Goal: Contribute content

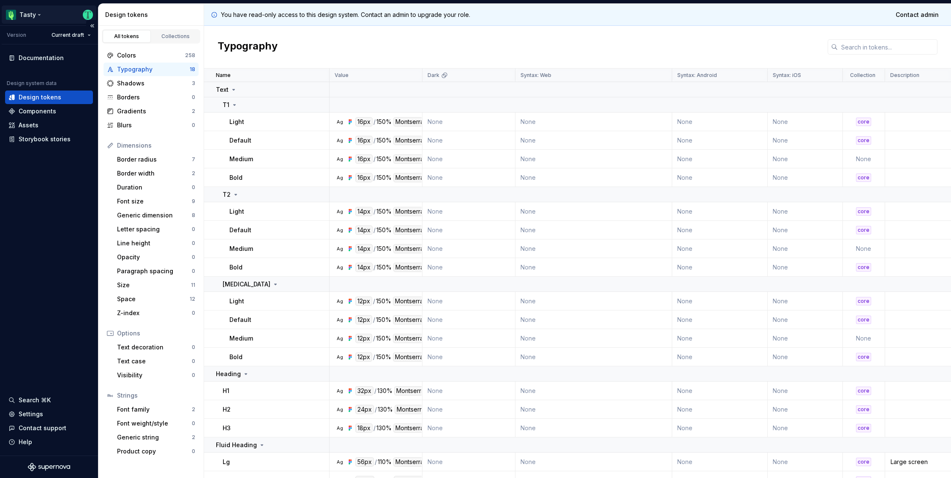
click at [33, 14] on html "Tasty Version Current draft Documentation Design system data Design tokens Comp…" at bounding box center [475, 239] width 951 height 478
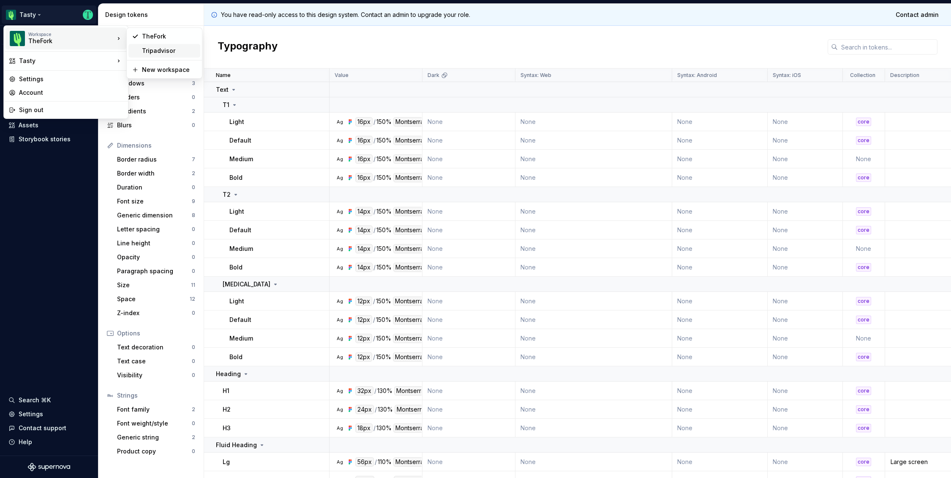
click at [157, 53] on div "Tripadvisor" at bounding box center [169, 50] width 55 height 8
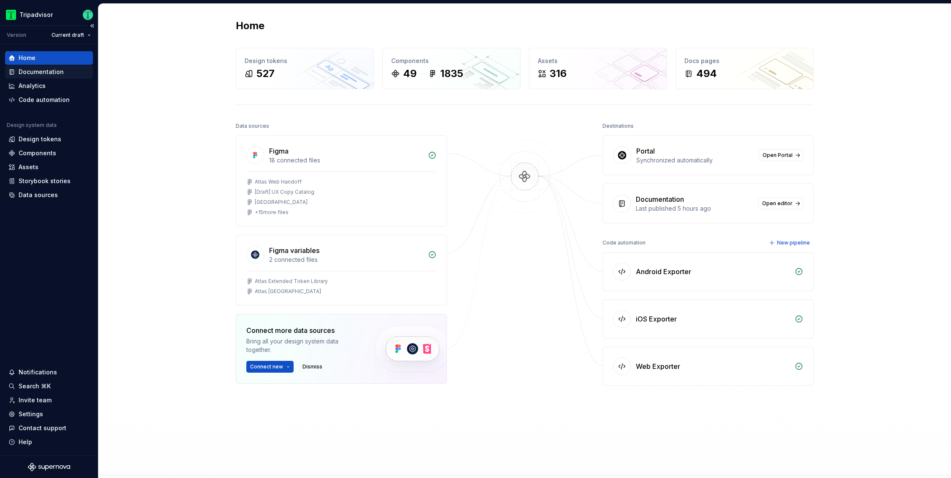
click at [56, 70] on div "Documentation" at bounding box center [41, 72] width 45 height 8
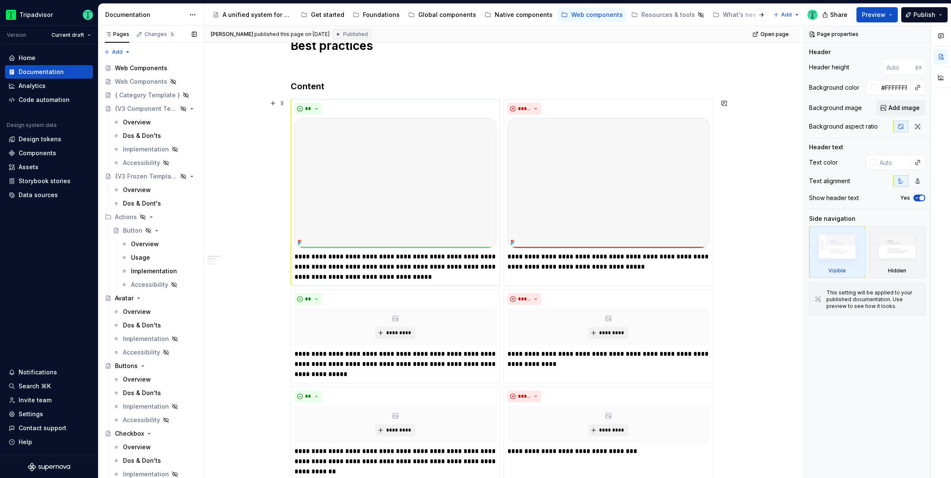
scroll to position [120, 0]
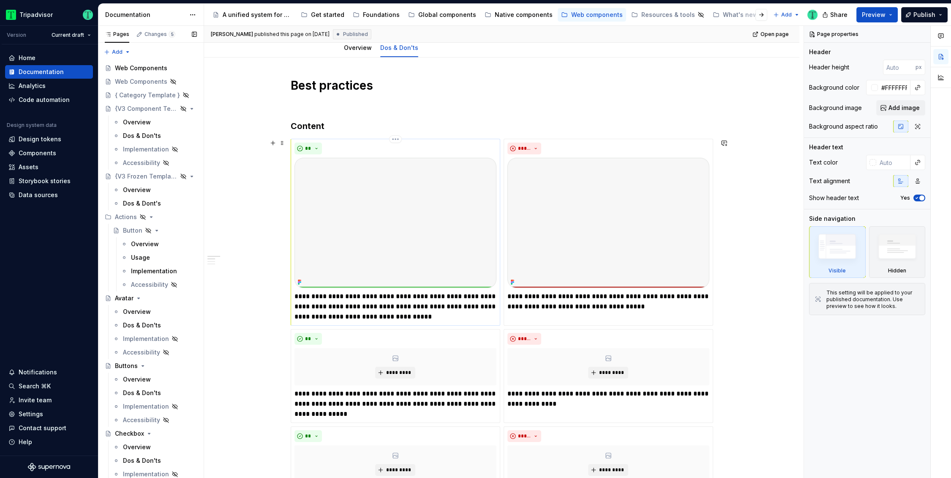
click at [428, 210] on img at bounding box center [396, 223] width 202 height 130
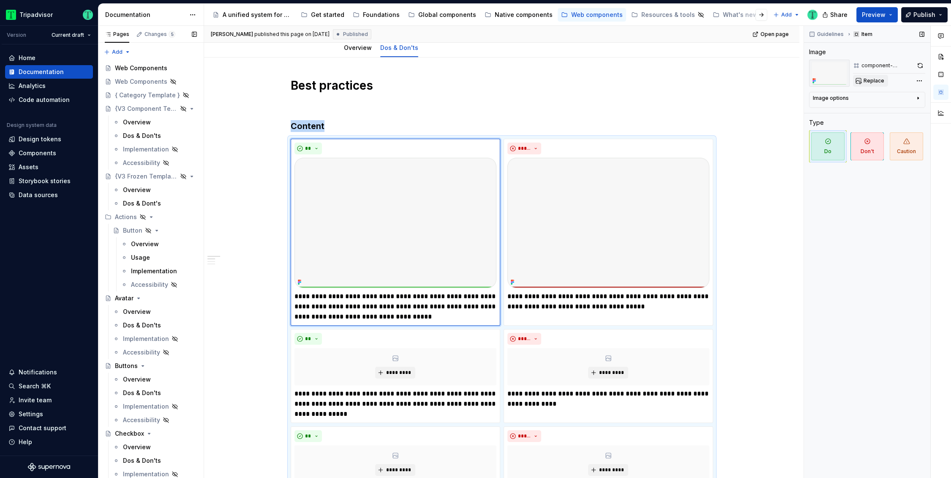
click at [881, 80] on span "Replace" at bounding box center [874, 80] width 21 height 7
type textarea "*"
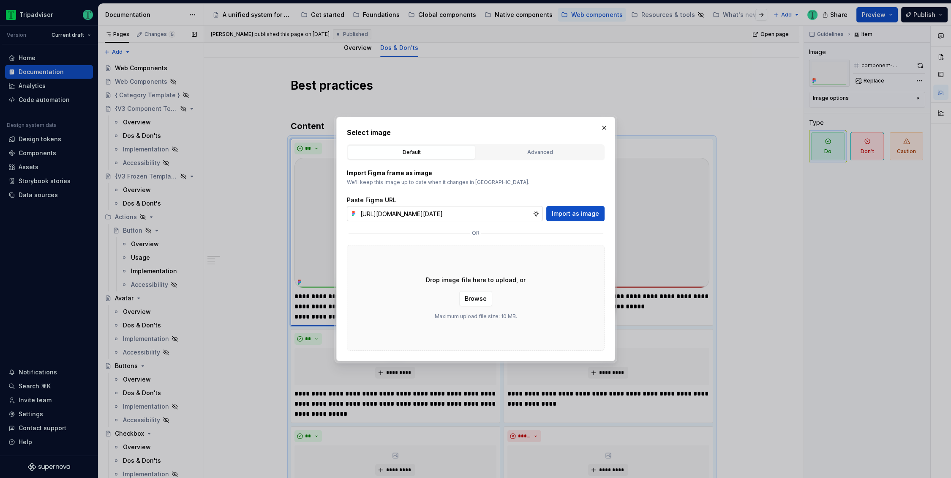
scroll to position [0, 206]
type input "[URL][DOMAIN_NAME][DATE]"
click at [559, 217] on span "Import as image" at bounding box center [575, 213] width 47 height 8
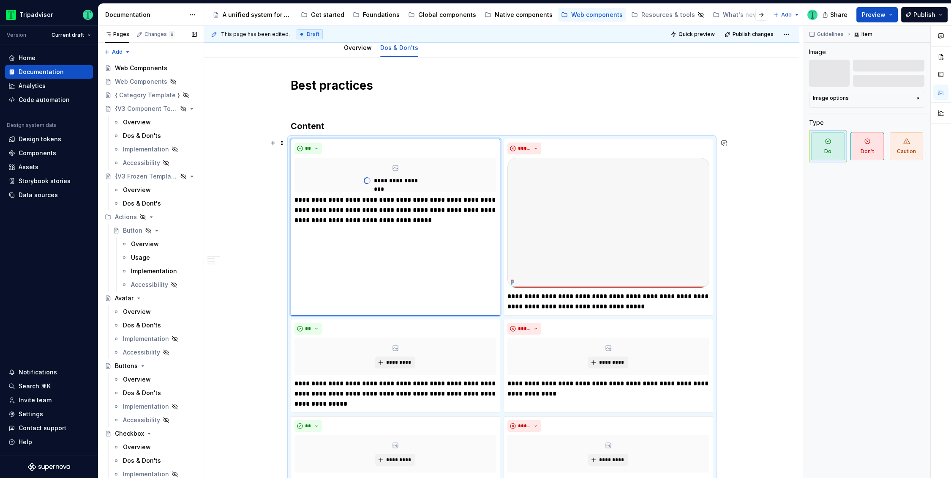
scroll to position [191, 0]
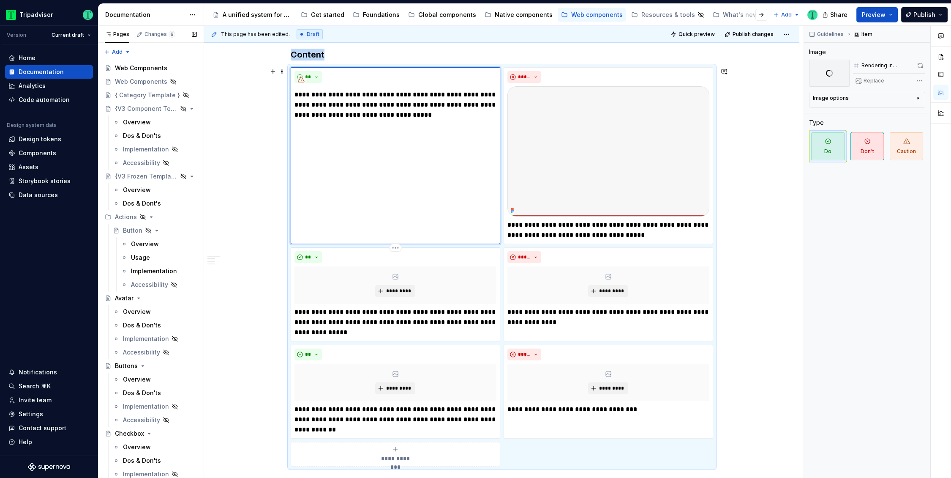
type textarea "*"
click at [369, 315] on p "**********" at bounding box center [396, 322] width 202 height 30
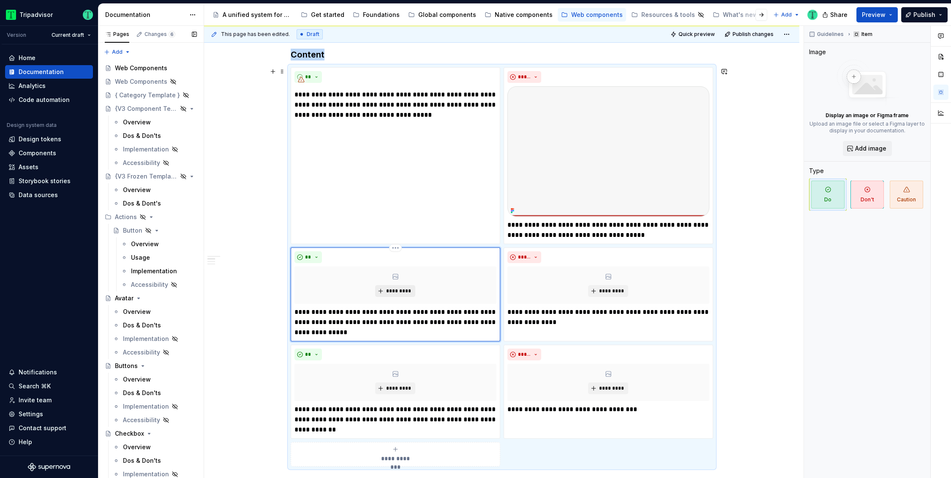
click at [399, 294] on button "*********" at bounding box center [395, 291] width 40 height 12
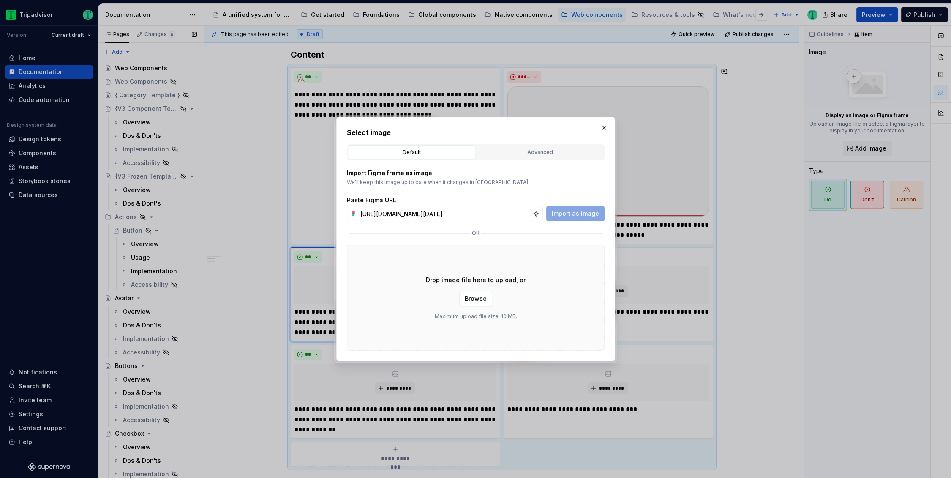
scroll to position [0, 206]
type input "[URL][DOMAIN_NAME][DATE]"
click at [580, 216] on span "Import as image" at bounding box center [575, 213] width 47 height 8
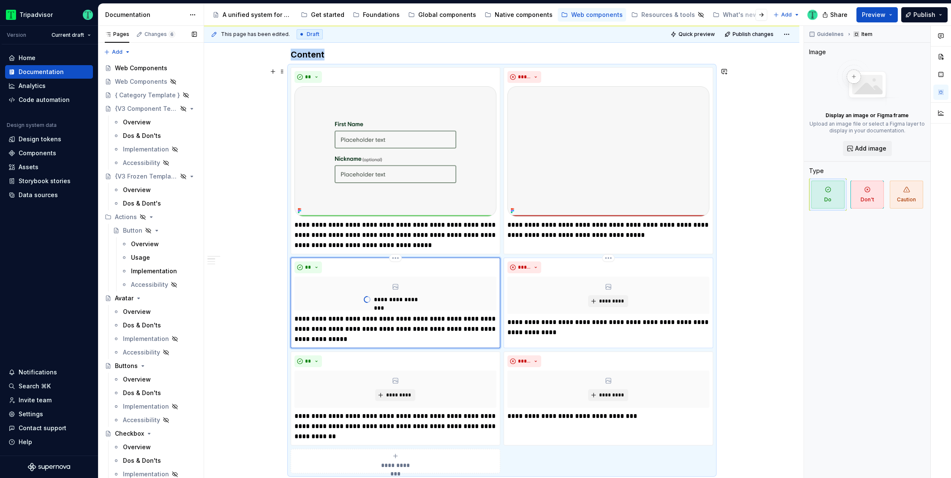
click at [614, 290] on div "*********" at bounding box center [609, 294] width 202 height 37
click at [615, 305] on button "*********" at bounding box center [608, 301] width 40 height 12
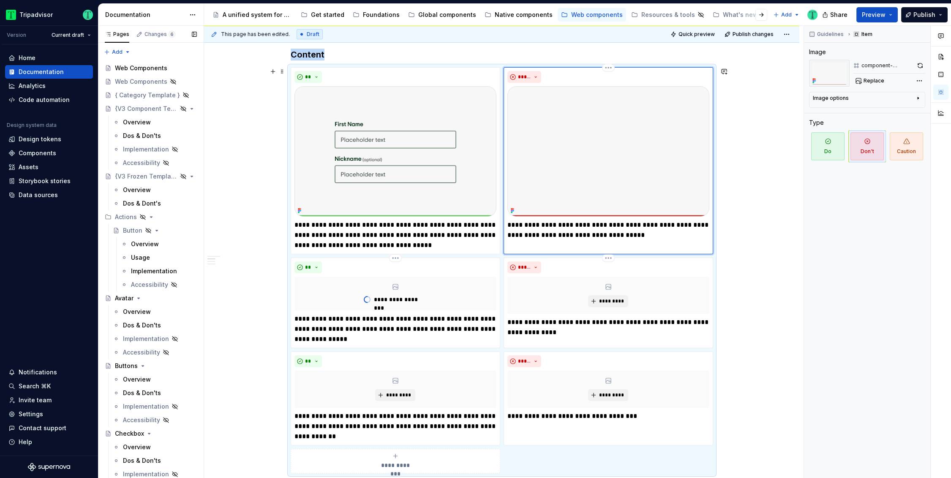
click at [594, 142] on img at bounding box center [609, 151] width 202 height 130
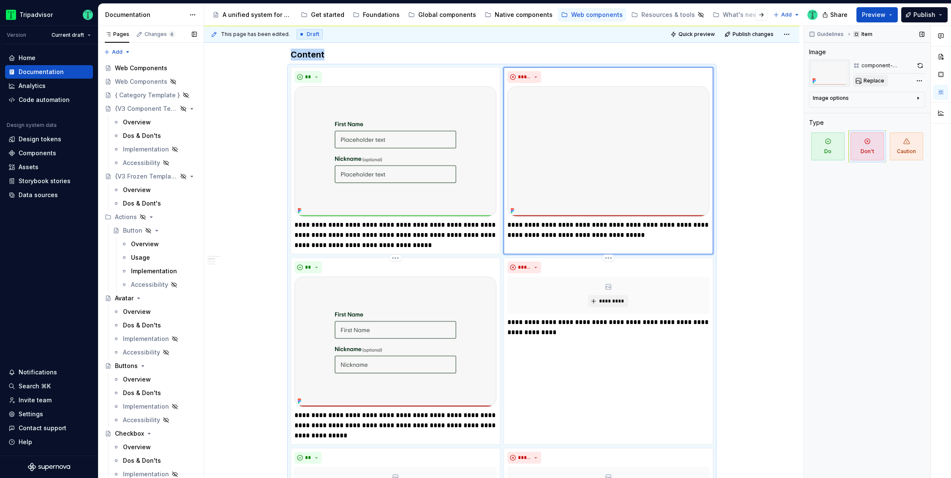
click at [868, 79] on span "Replace" at bounding box center [874, 80] width 21 height 7
type textarea "*"
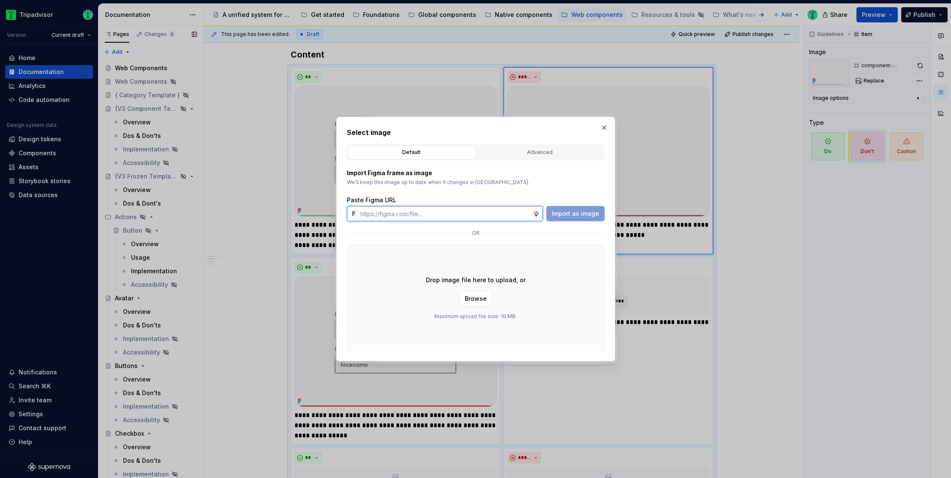
paste input "[URL][DOMAIN_NAME][DATE]"
type input "[URL][DOMAIN_NAME][DATE]"
click at [588, 210] on span "Import as image" at bounding box center [575, 213] width 47 height 8
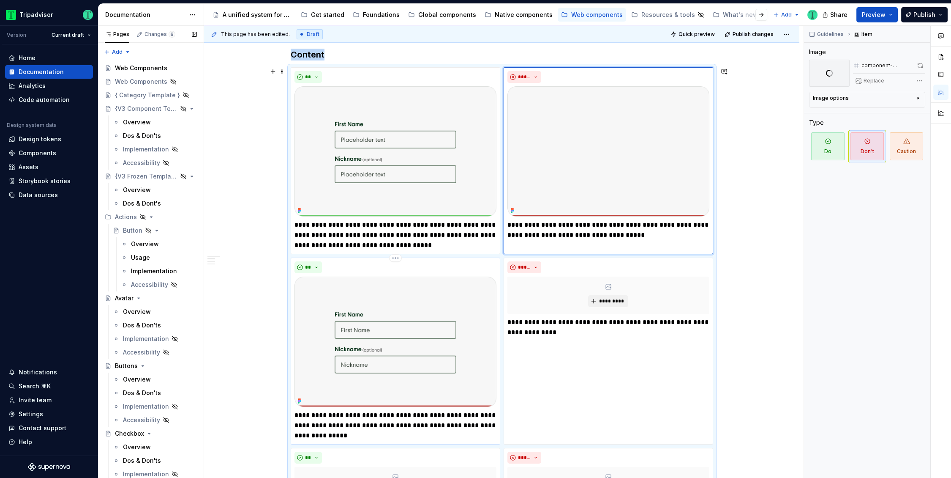
click at [403, 336] on img at bounding box center [396, 341] width 202 height 130
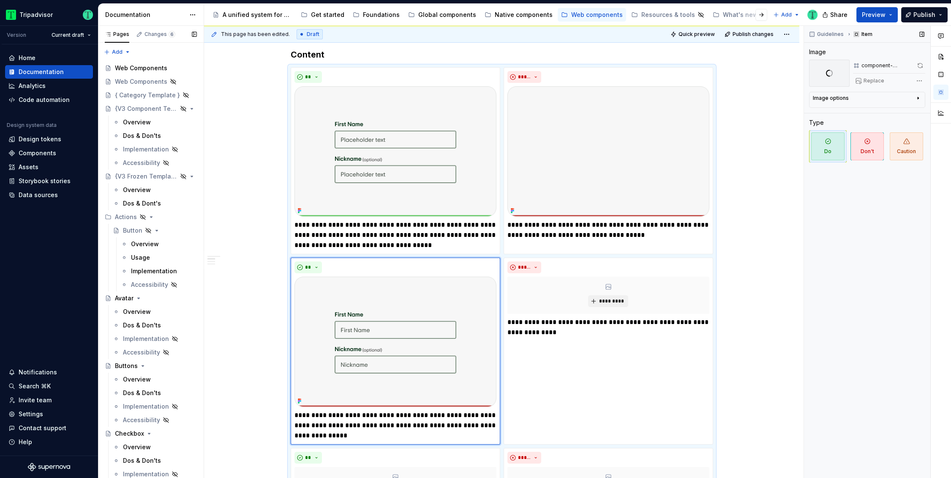
click at [874, 87] on div "Guidelines Item Image component-context-don't Replace Image options Alignment C…" at bounding box center [867, 252] width 126 height 452
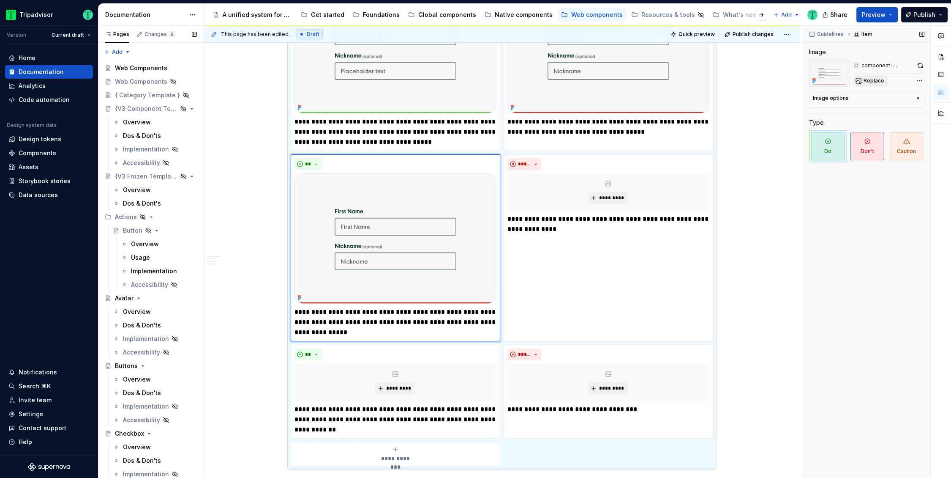
click at [871, 81] on span "Replace" at bounding box center [874, 80] width 21 height 7
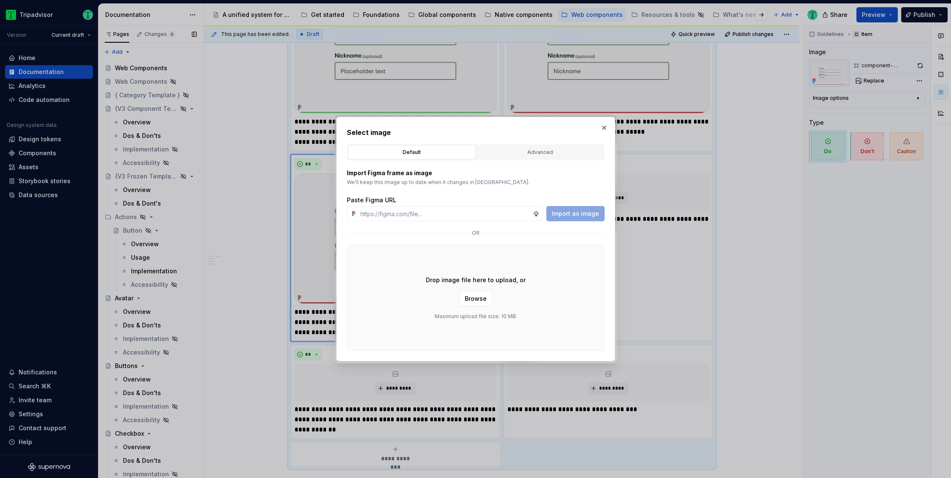
type textarea "*"
paste input "[URL][DOMAIN_NAME]"
type input "[URL][DOMAIN_NAME]"
click at [563, 213] on span "Import as image" at bounding box center [575, 213] width 47 height 8
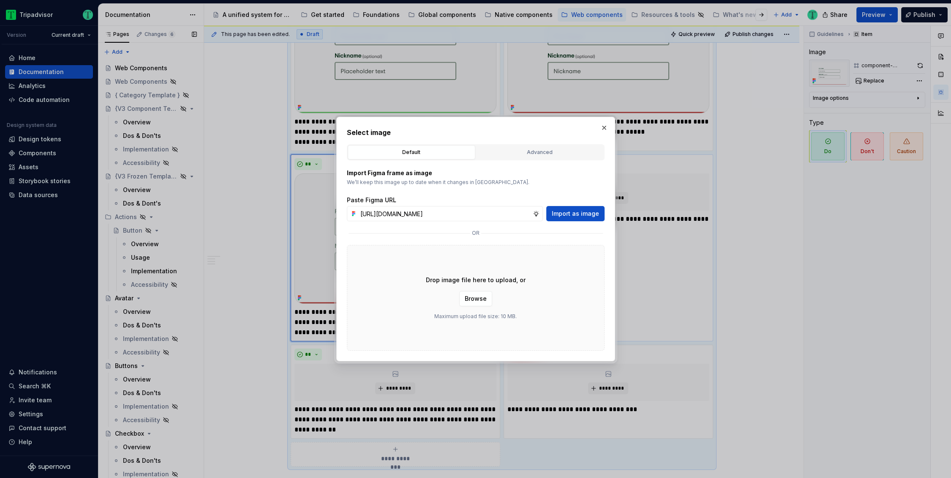
scroll to position [0, 0]
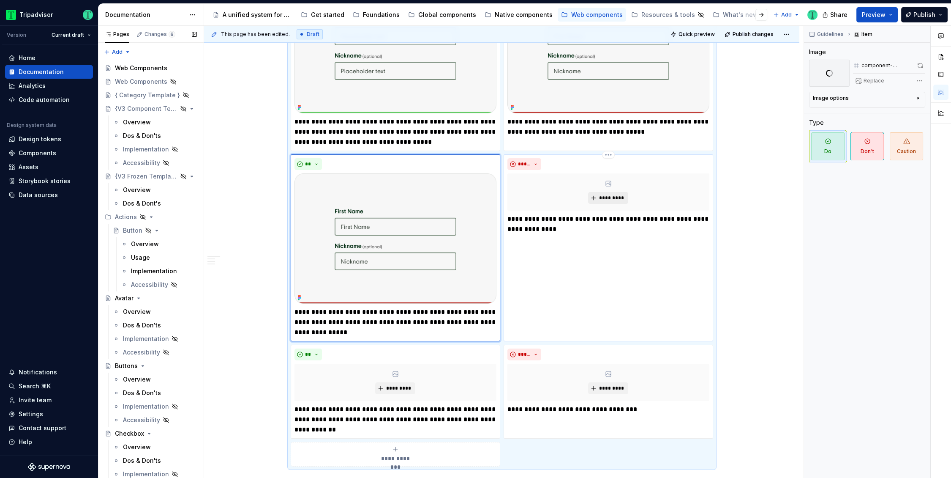
click at [621, 198] on span "*********" at bounding box center [612, 197] width 26 height 7
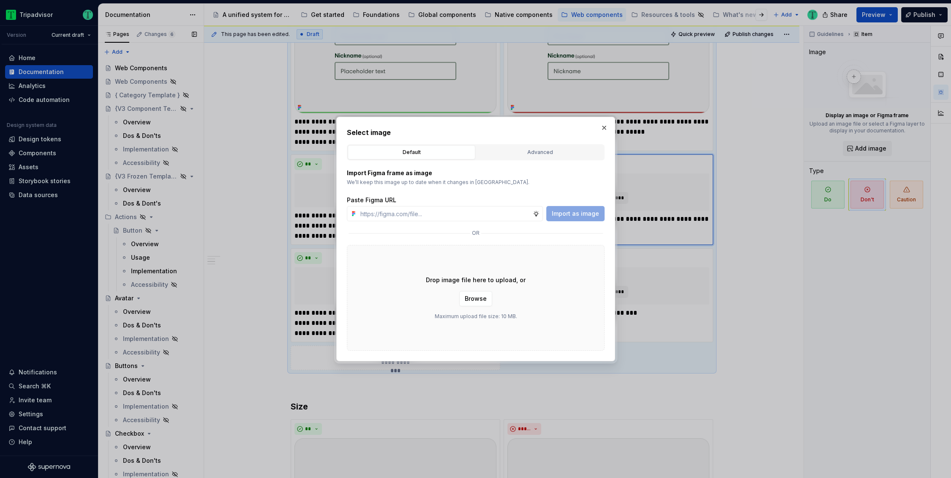
type textarea "*"
click at [511, 210] on input "text" at bounding box center [445, 213] width 176 height 15
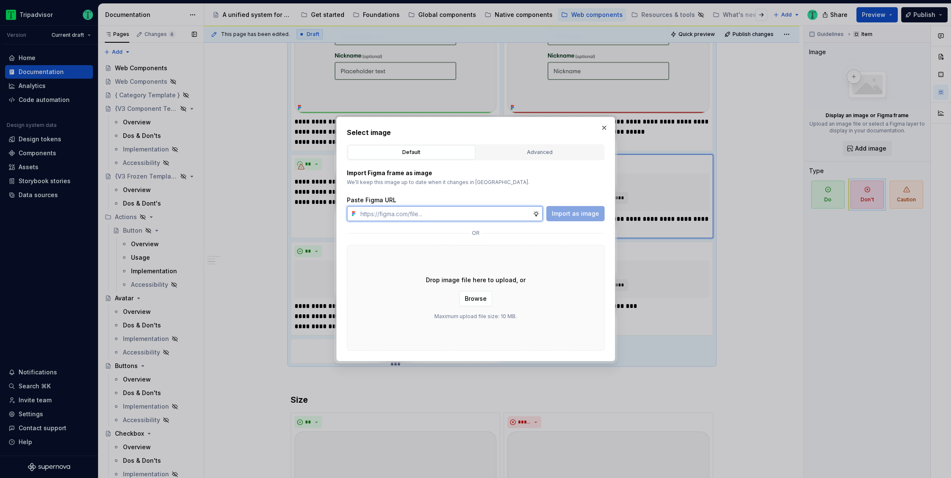
paste input "[URL][DOMAIN_NAME]"
type input "[URL][DOMAIN_NAME]"
click at [612, 220] on div "Select image Default Advanced Import Figma frame as image We’ll keep this image…" at bounding box center [475, 239] width 279 height 244
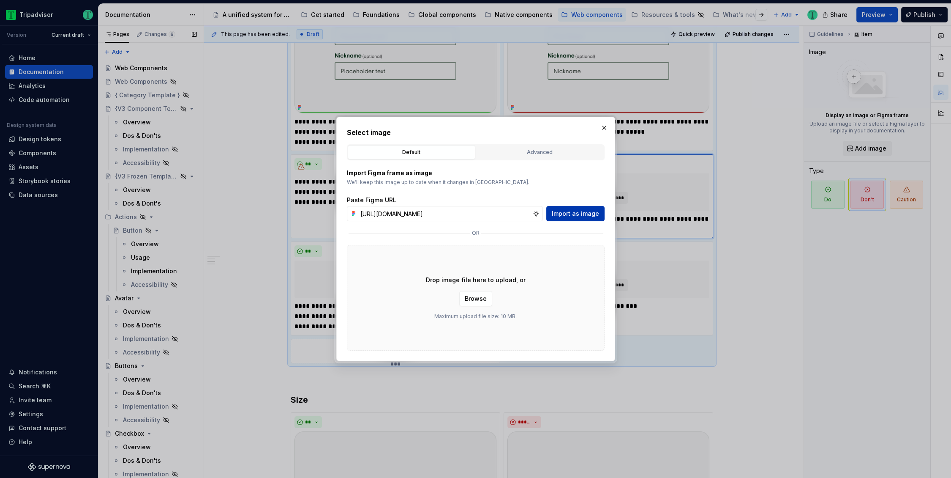
click at [585, 217] on span "Import as image" at bounding box center [575, 213] width 47 height 8
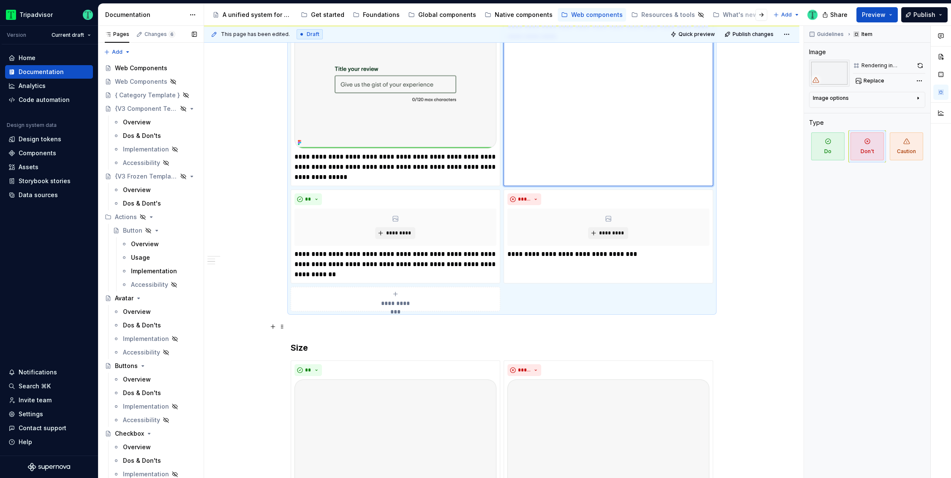
scroll to position [536, 0]
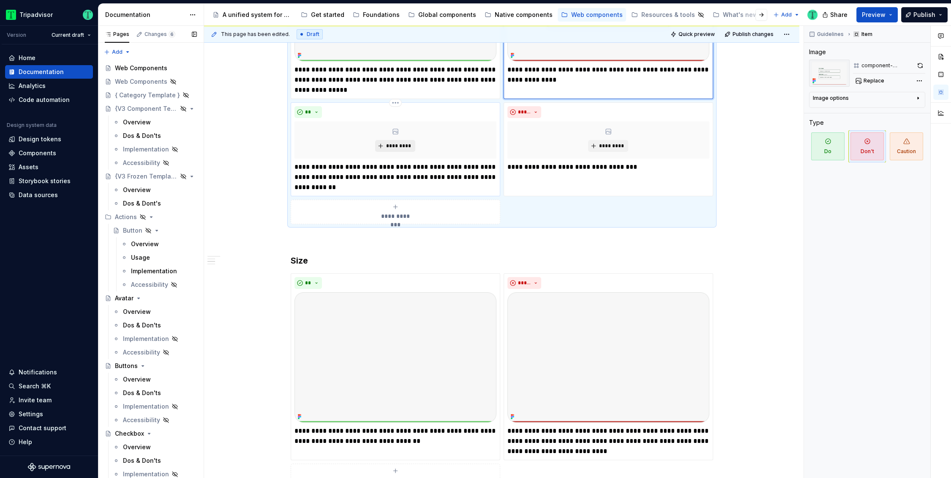
click at [399, 145] on span "*********" at bounding box center [399, 145] width 26 height 7
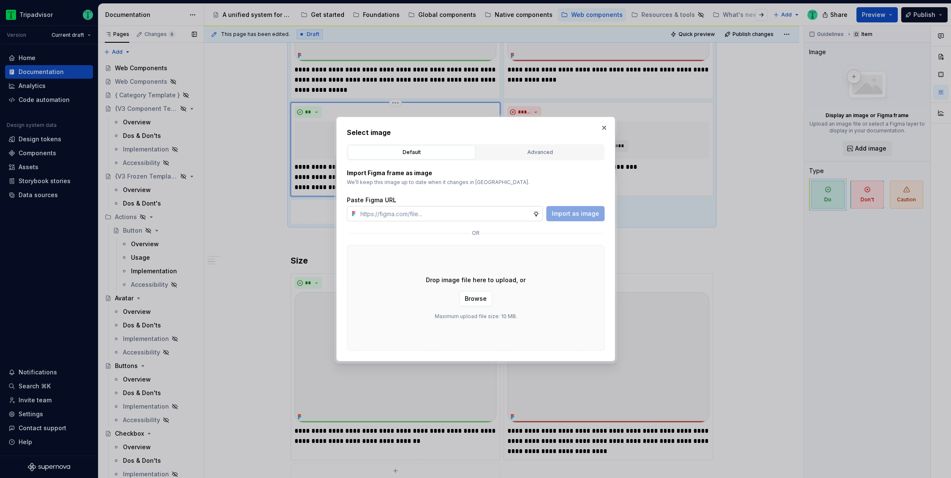
type textarea "*"
click at [424, 213] on input "text" at bounding box center [445, 213] width 176 height 15
type input "[URL][DOMAIN_NAME]"
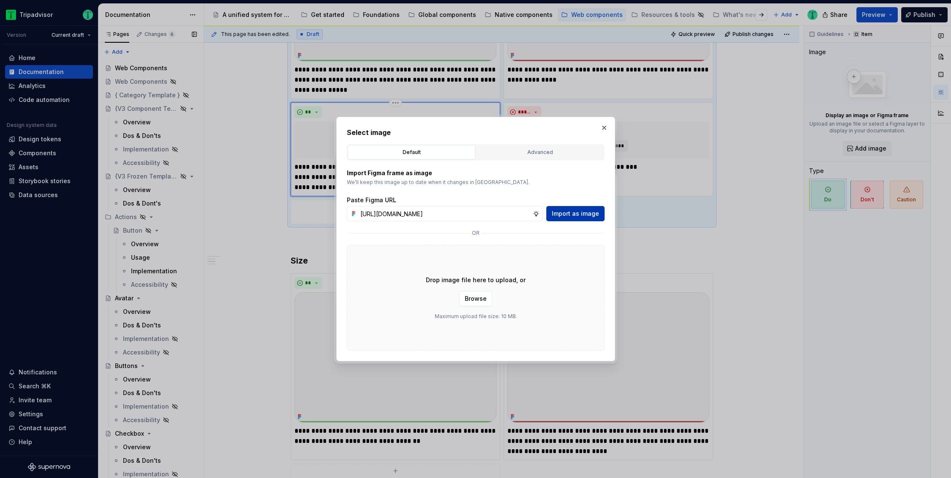
click at [588, 209] on span "Import as image" at bounding box center [575, 213] width 47 height 8
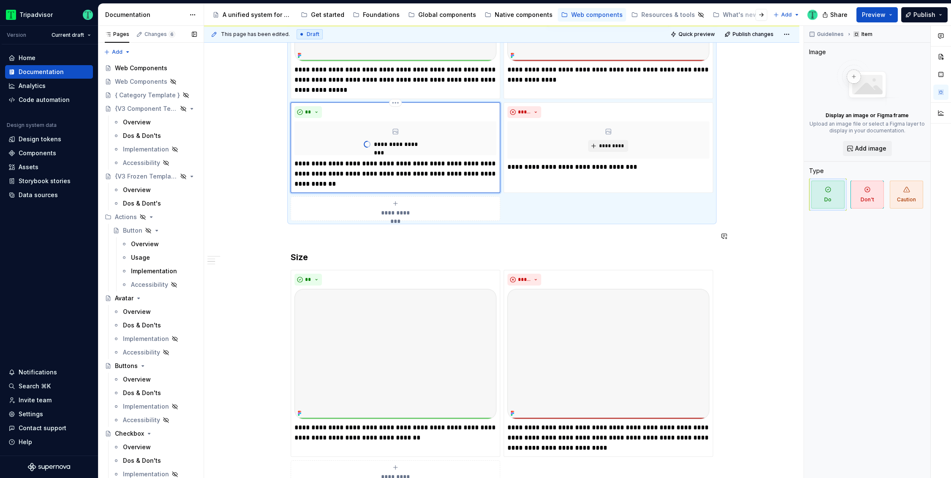
type textarea "*"
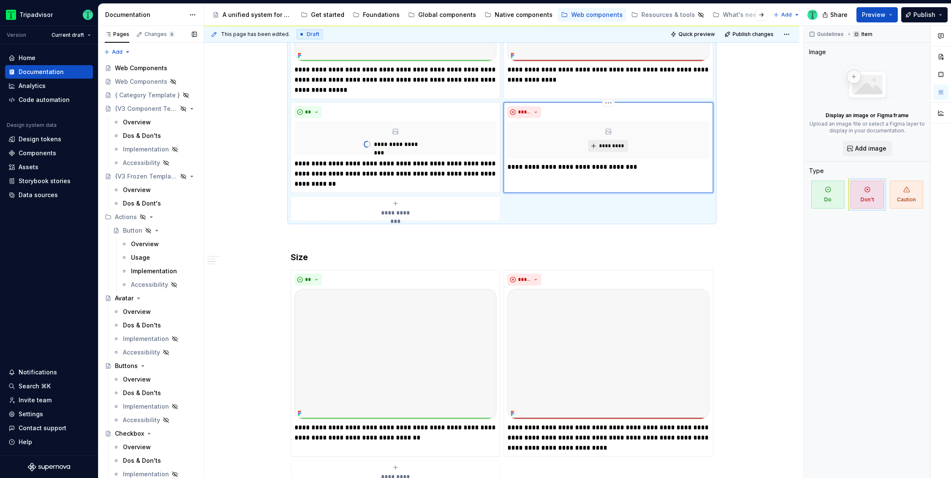
click at [595, 145] on button "*********" at bounding box center [608, 146] width 40 height 12
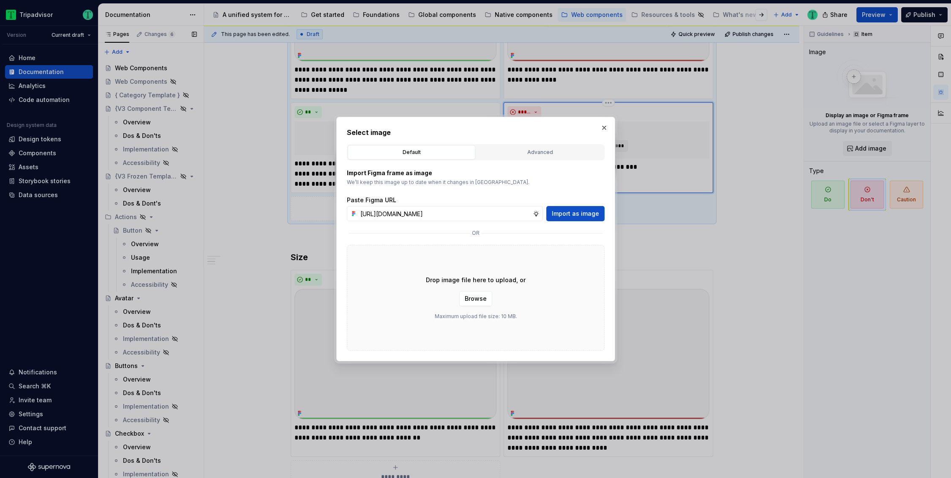
scroll to position [0, 205]
type input "[URL][DOMAIN_NAME]"
click at [581, 216] on span "Import as image" at bounding box center [575, 213] width 47 height 8
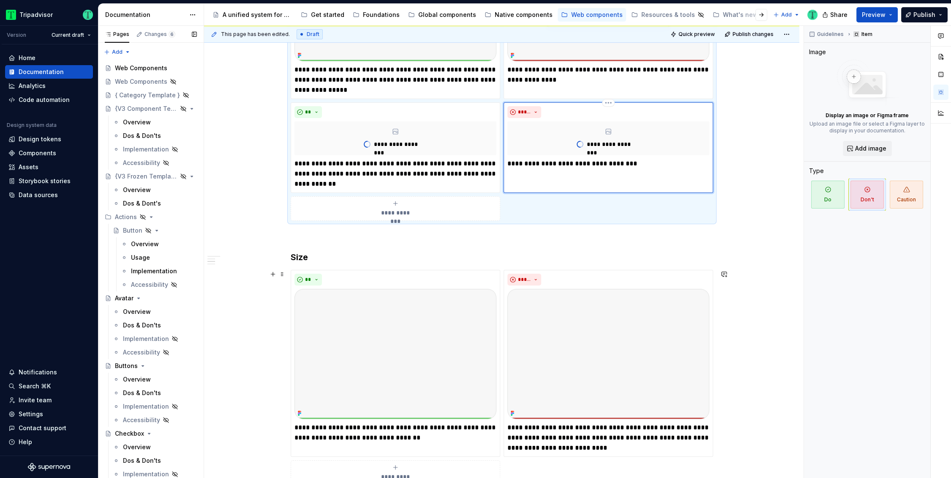
click at [756, 287] on div "**********" at bounding box center [502, 289] width 596 height 1296
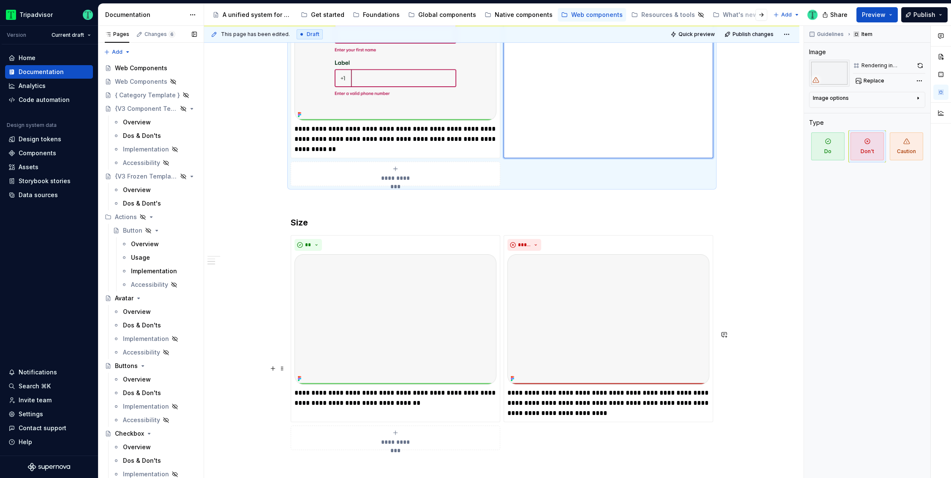
scroll to position [798, 0]
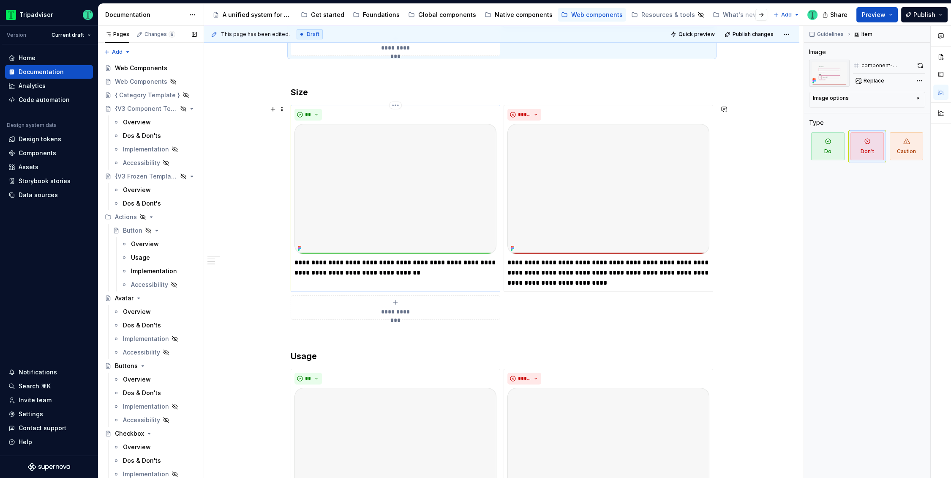
click at [407, 190] on img at bounding box center [396, 189] width 202 height 130
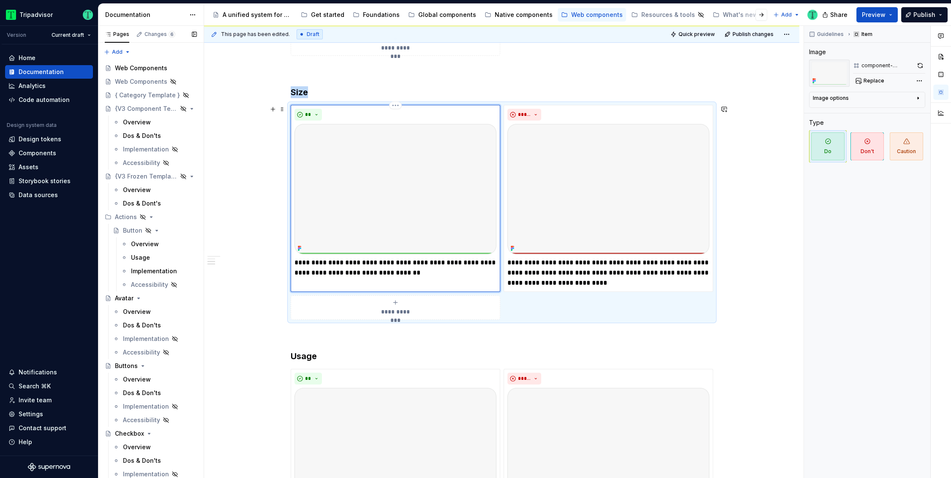
click at [411, 182] on img at bounding box center [396, 189] width 202 height 130
click at [867, 81] on span "Replace" at bounding box center [874, 80] width 21 height 7
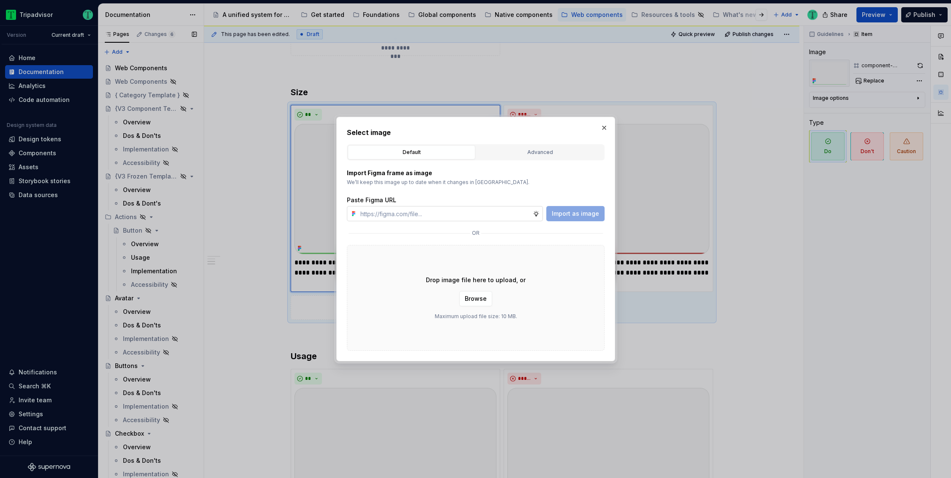
type textarea "*"
type input "[URL][DOMAIN_NAME]"
type textarea "*"
type input "[URL][DOMAIN_NAME]"
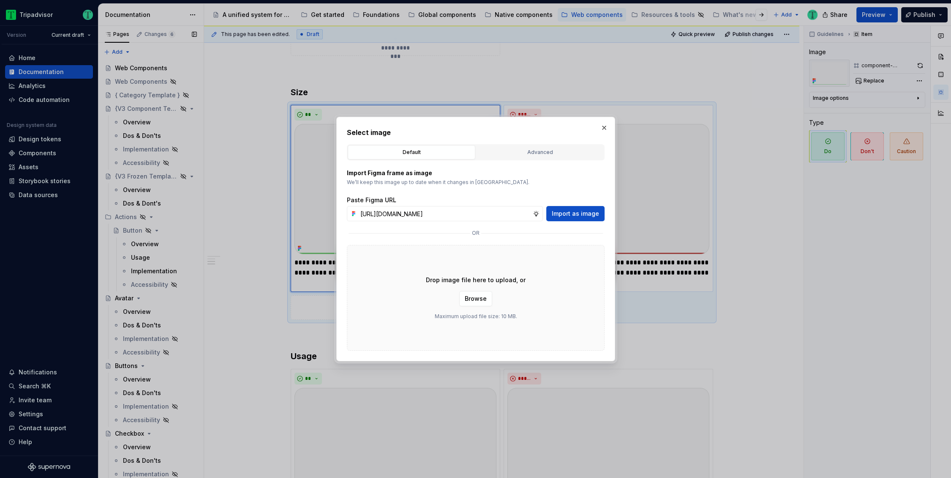
click at [555, 212] on span "Import as image" at bounding box center [575, 213] width 47 height 8
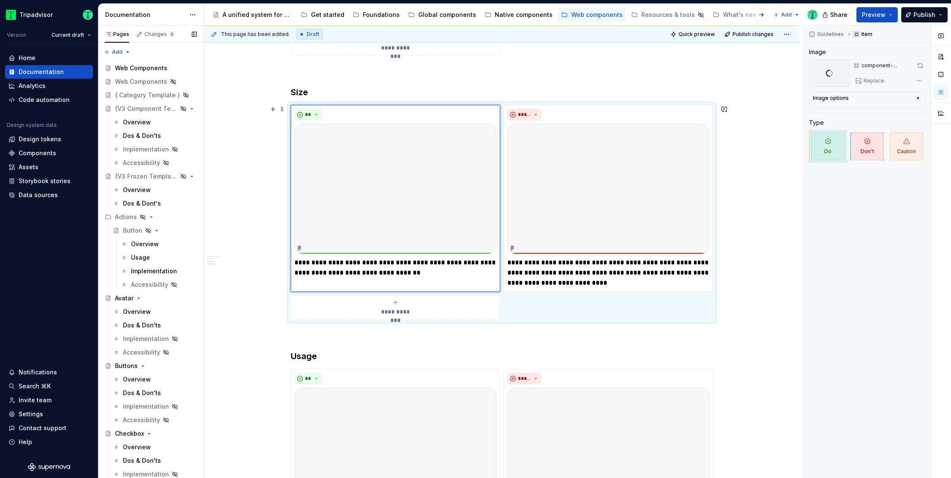
click at [773, 281] on div "**********" at bounding box center [504, 252] width 600 height 452
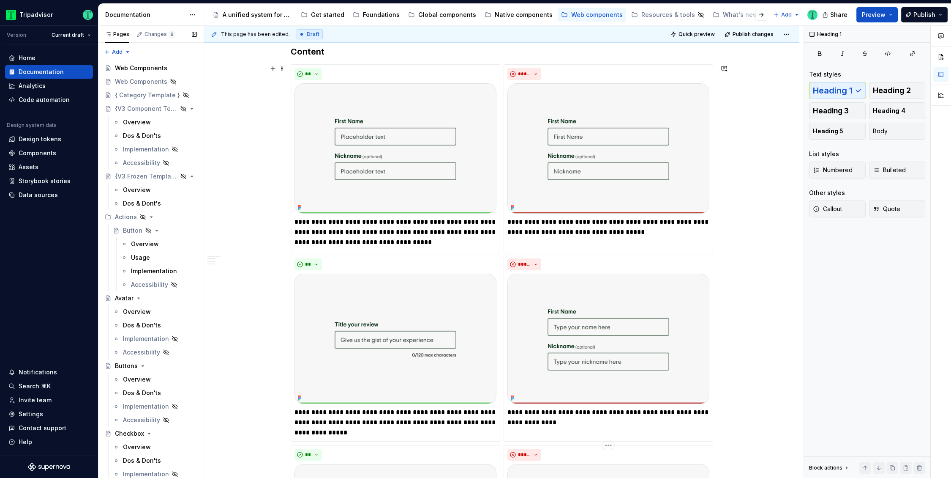
scroll to position [115, 0]
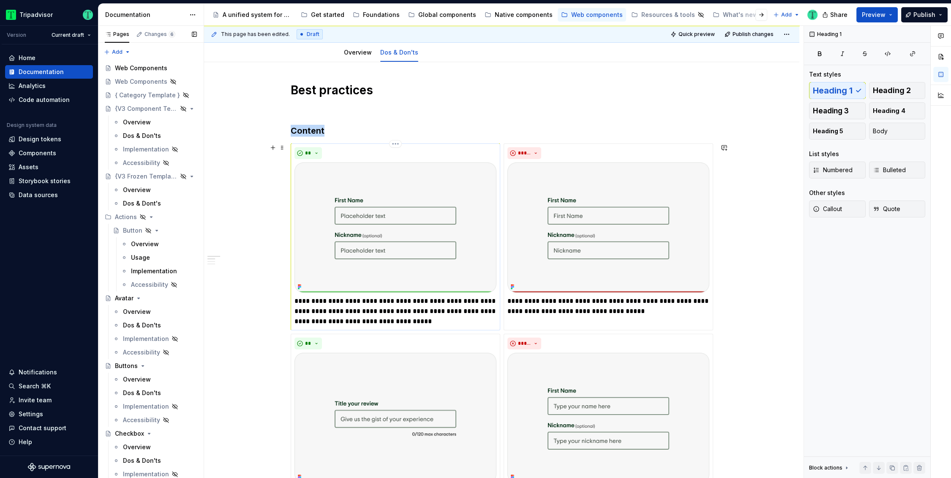
click at [415, 211] on img at bounding box center [396, 227] width 202 height 130
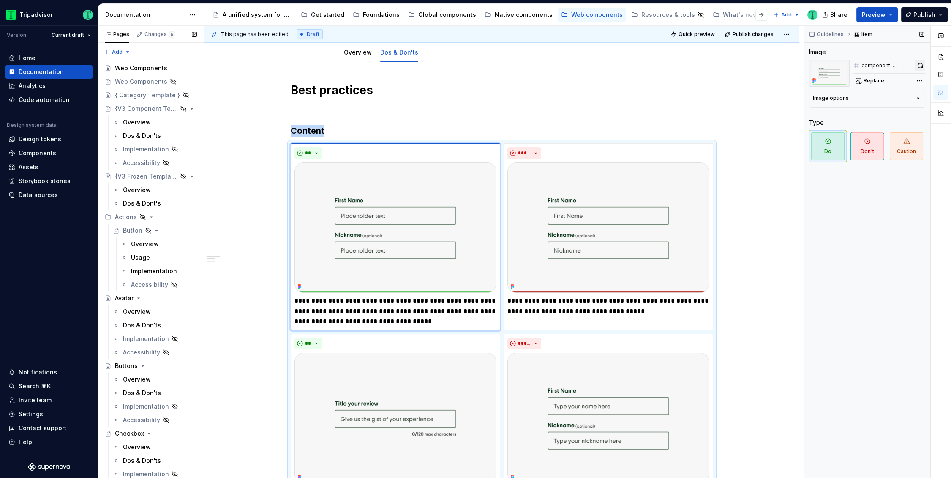
click at [916, 66] on button "button" at bounding box center [920, 66] width 11 height 12
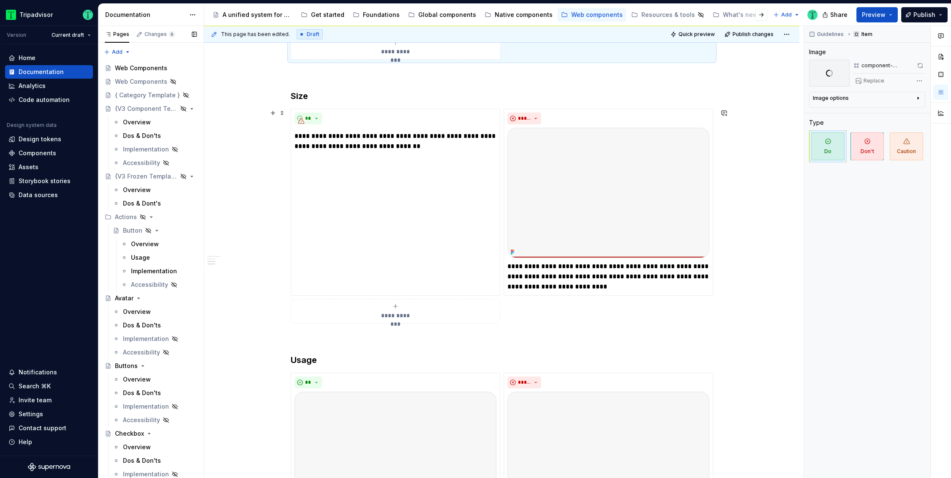
scroll to position [799, 0]
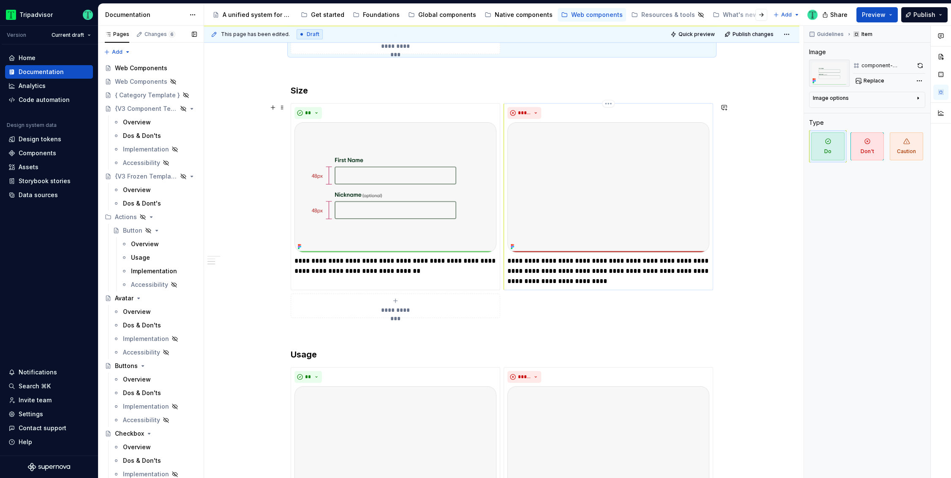
click at [614, 271] on p "**********" at bounding box center [609, 271] width 202 height 30
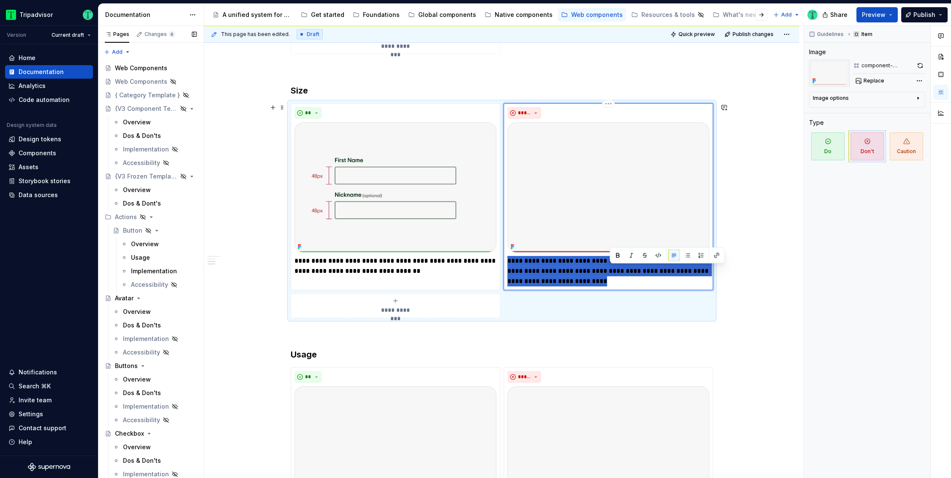
click at [614, 271] on p "**********" at bounding box center [609, 271] width 202 height 30
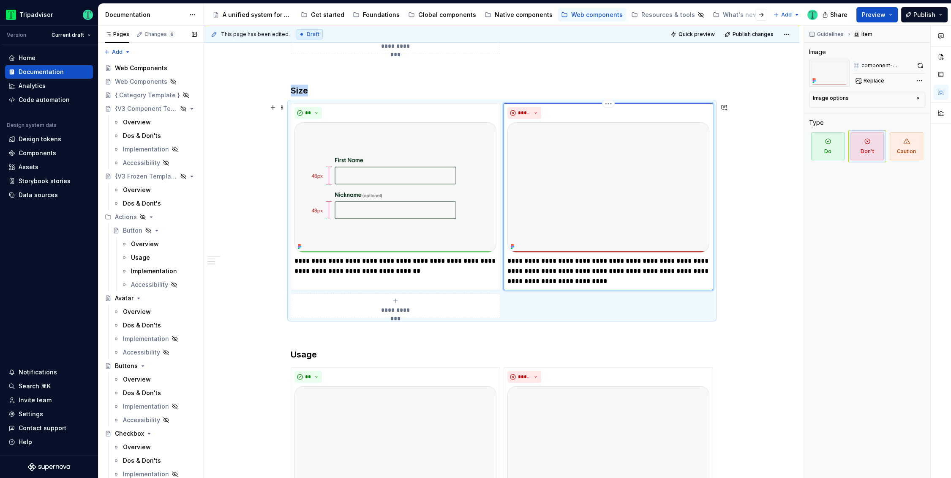
click at [625, 176] on img at bounding box center [609, 187] width 202 height 130
click at [686, 161] on img at bounding box center [609, 187] width 202 height 130
click at [882, 81] on span "Replace" at bounding box center [874, 80] width 21 height 7
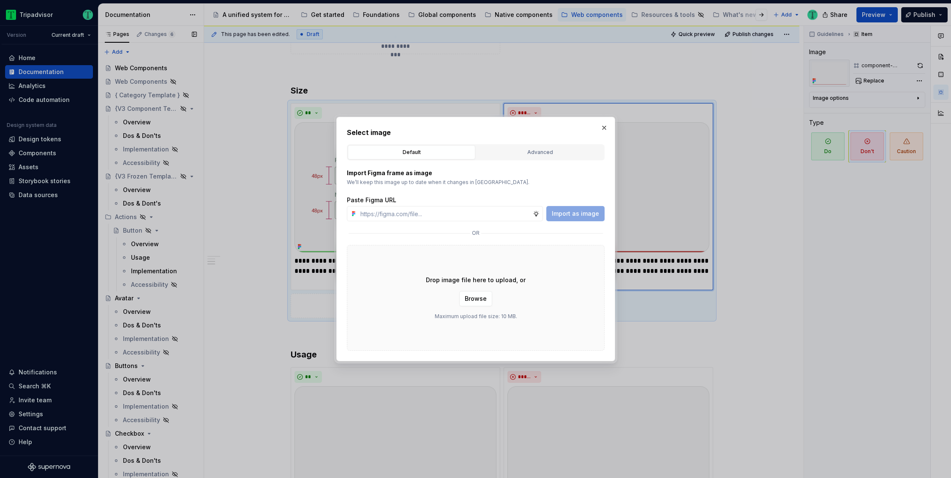
type textarea "*"
type input "[URL][DOMAIN_NAME]"
click at [595, 214] on span "Import as image" at bounding box center [575, 213] width 47 height 8
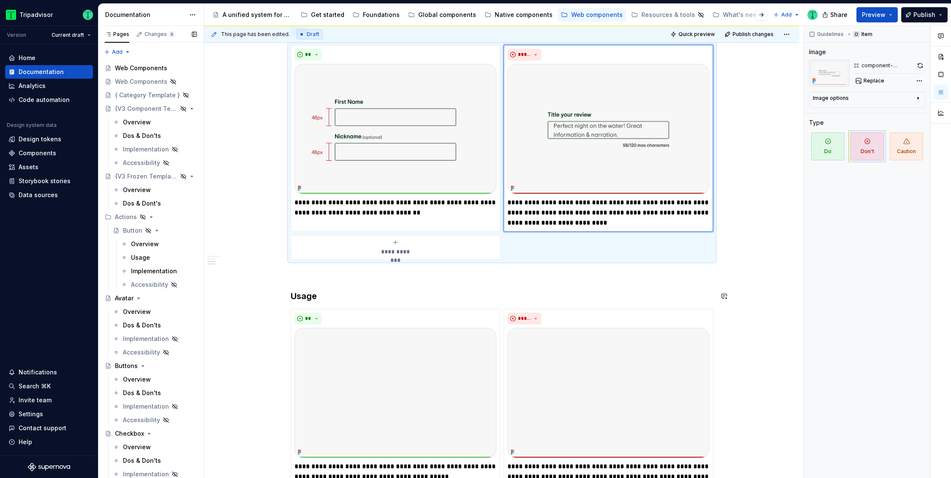
scroll to position [867, 0]
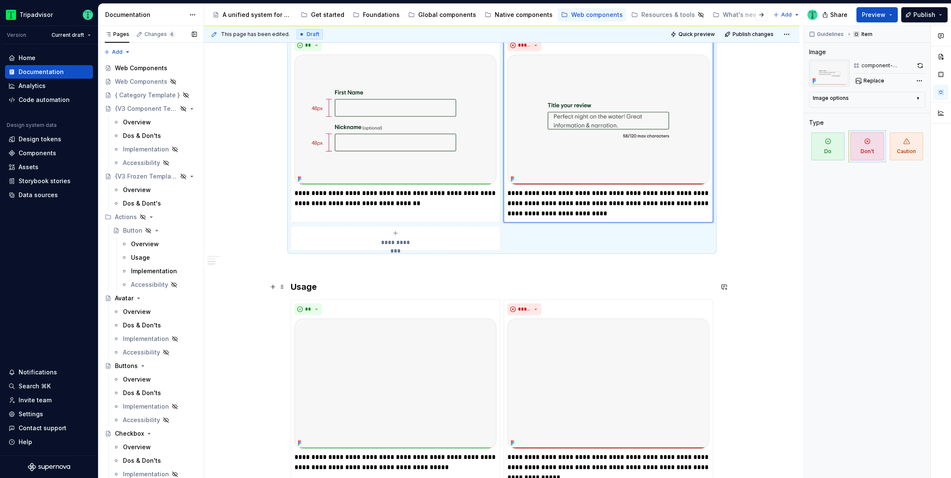
click at [314, 286] on h3 "Usage" at bounding box center [502, 287] width 423 height 12
click at [306, 284] on h3 "Usage" at bounding box center [502, 287] width 423 height 12
click at [305, 287] on h3 "Usage" at bounding box center [502, 287] width 423 height 12
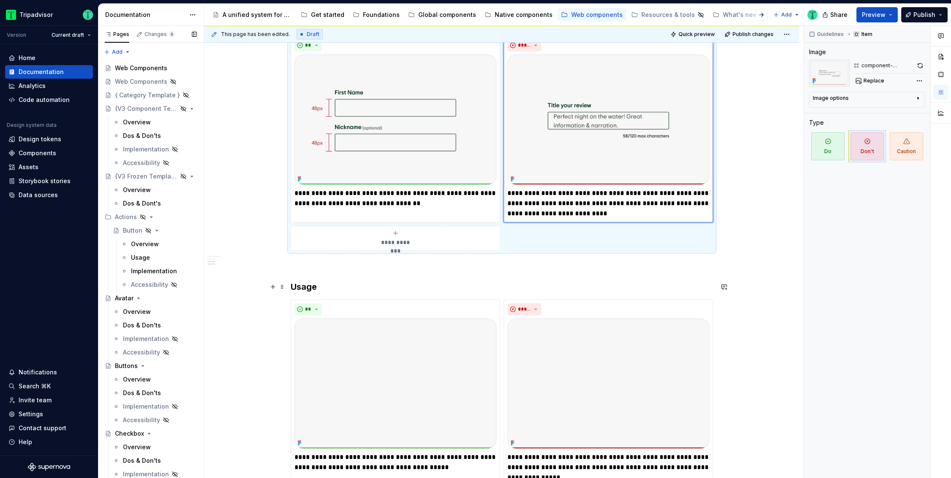
click at [305, 287] on h3 "Usage" at bounding box center [502, 287] width 423 height 12
drag, startPoint x: 329, startPoint y: 285, endPoint x: 273, endPoint y: 284, distance: 55.8
click at [249, 234] on div "**********" at bounding box center [504, 252] width 600 height 452
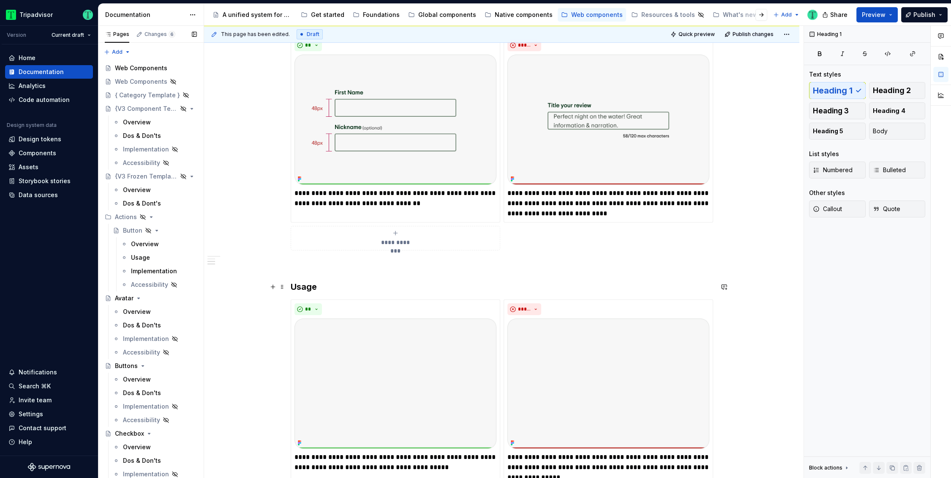
click at [298, 282] on h3 "Usage" at bounding box center [502, 287] width 423 height 12
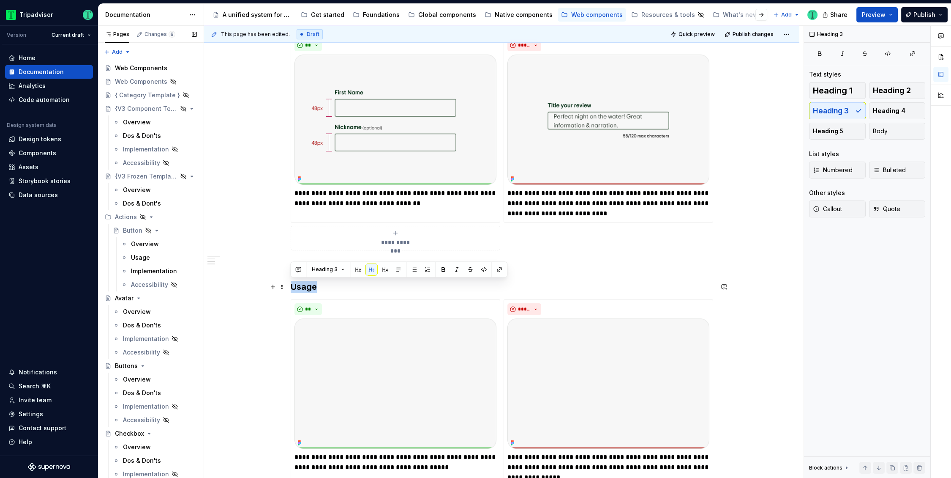
drag, startPoint x: 320, startPoint y: 287, endPoint x: 289, endPoint y: 282, distance: 31.6
click at [289, 282] on div "**********" at bounding box center [502, 6] width 596 height 1393
copy h3 "Usage"
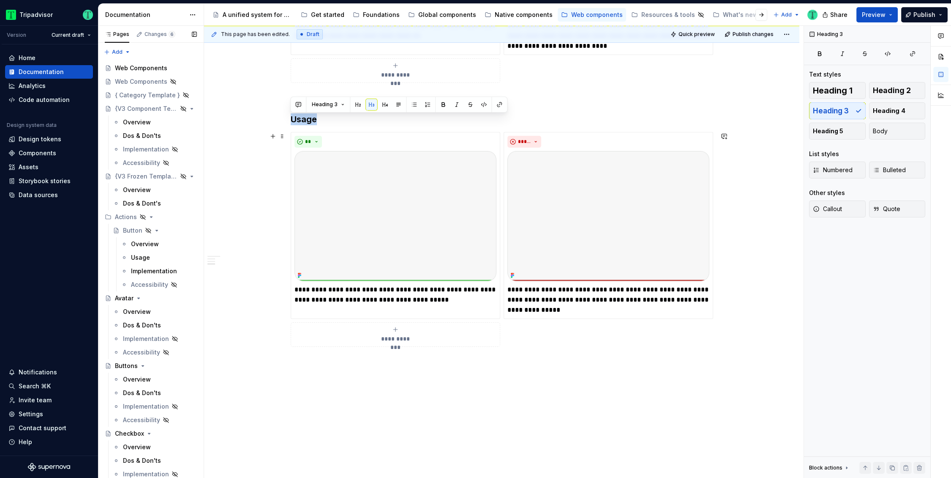
scroll to position [1032, 0]
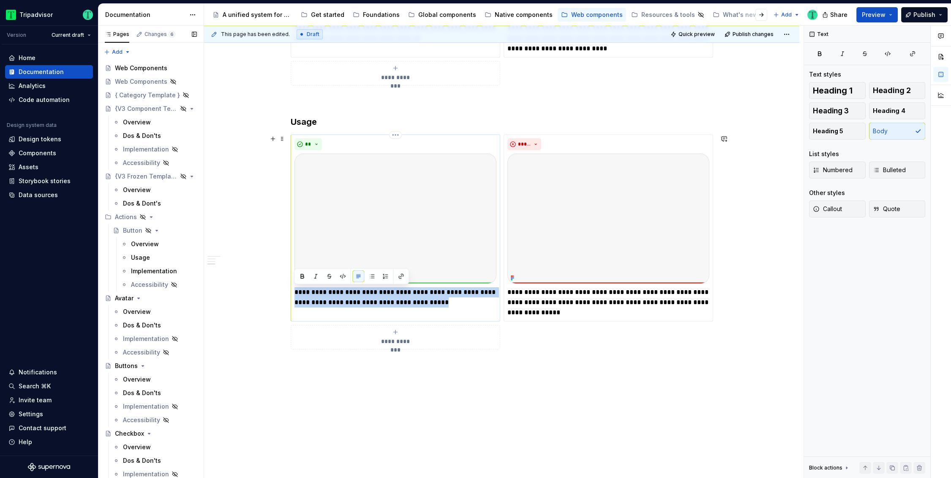
drag, startPoint x: 295, startPoint y: 289, endPoint x: 421, endPoint y: 307, distance: 128.0
click at [421, 307] on div "**********" at bounding box center [396, 227] width 210 height 187
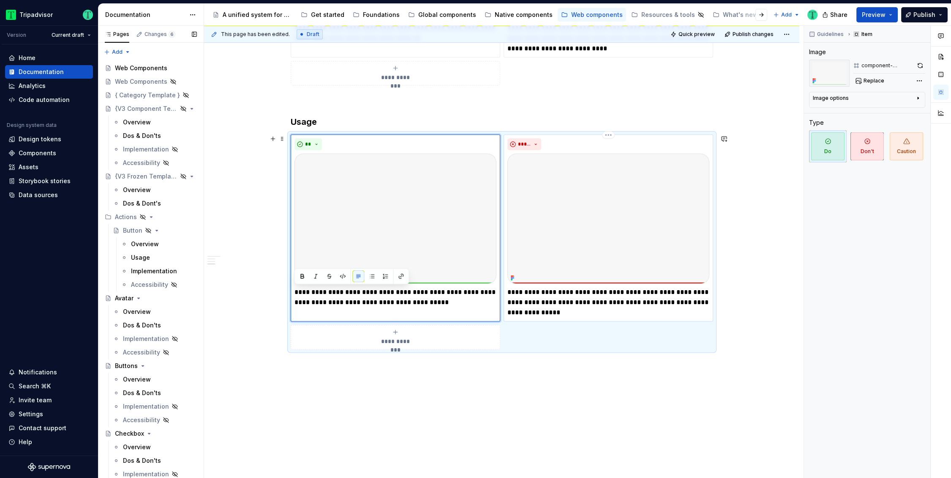
click at [542, 299] on p "**********" at bounding box center [609, 302] width 202 height 30
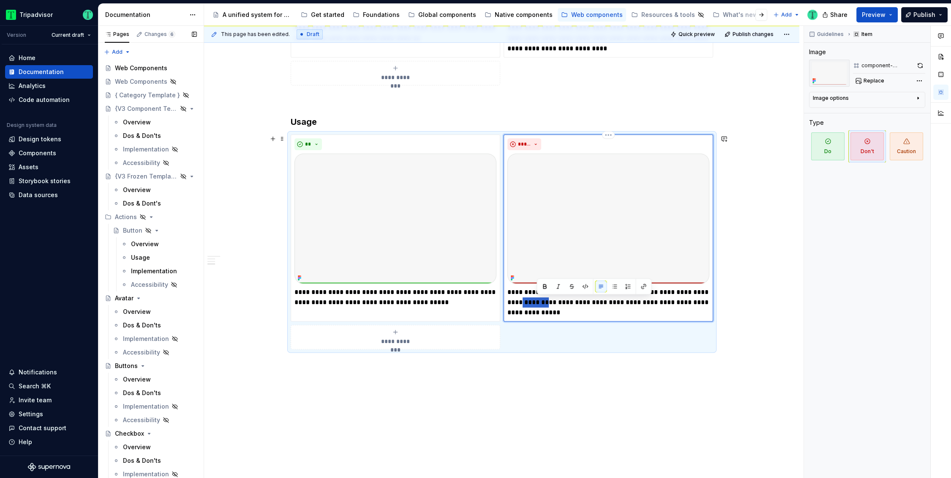
click at [542, 299] on p "**********" at bounding box center [609, 302] width 202 height 30
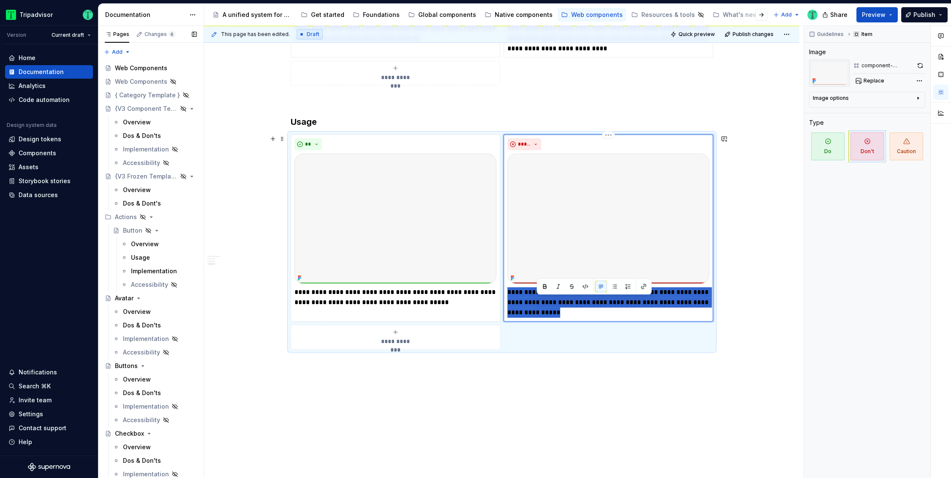
click at [542, 299] on p "**********" at bounding box center [609, 302] width 202 height 30
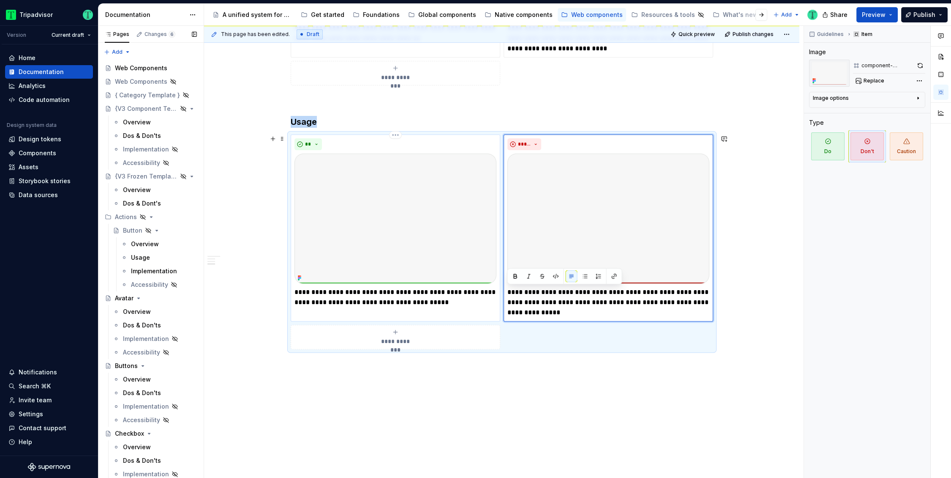
click at [393, 238] on img at bounding box center [396, 218] width 202 height 130
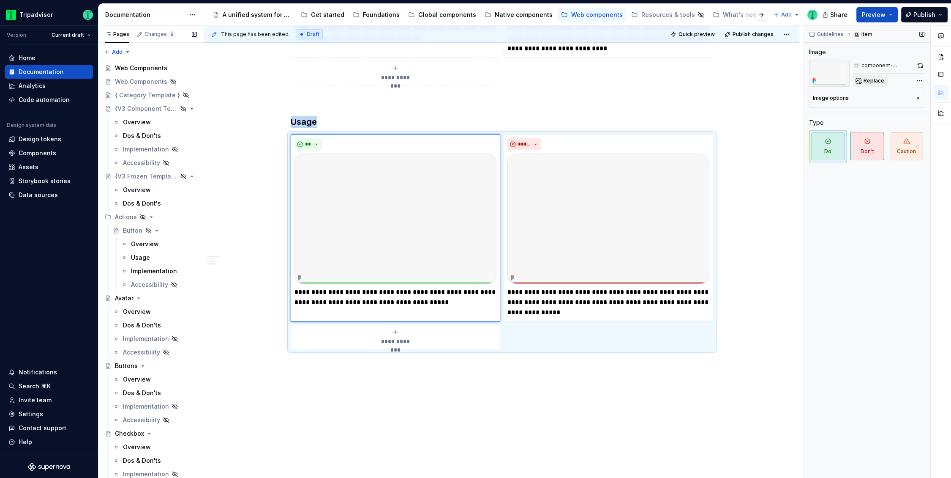
click at [858, 80] on button "Replace" at bounding box center [870, 81] width 35 height 12
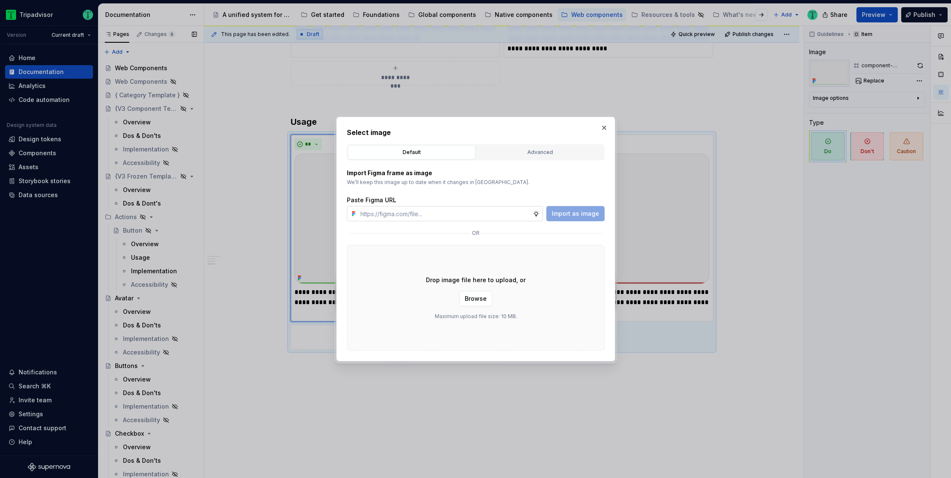
type textarea "*"
type input "[URL][DOMAIN_NAME][DATE]"
click at [568, 213] on span "Import as image" at bounding box center [575, 213] width 47 height 8
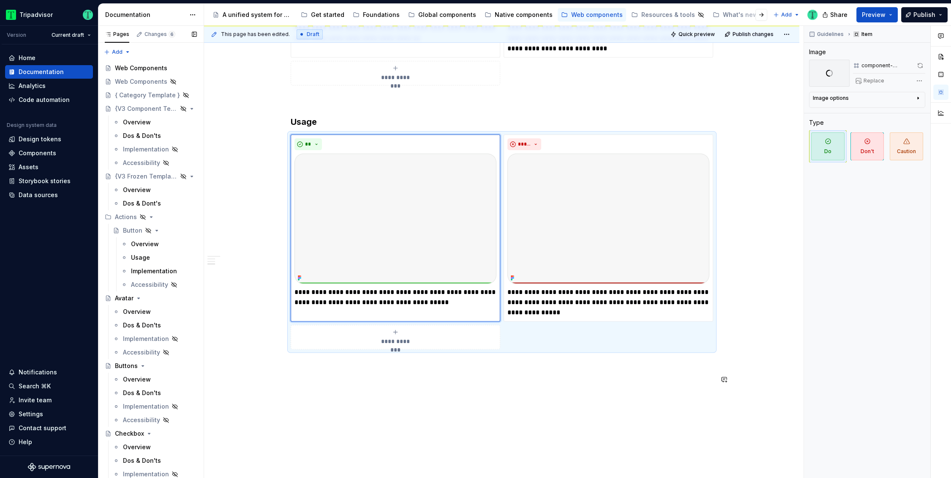
click at [574, 219] on img at bounding box center [609, 218] width 202 height 130
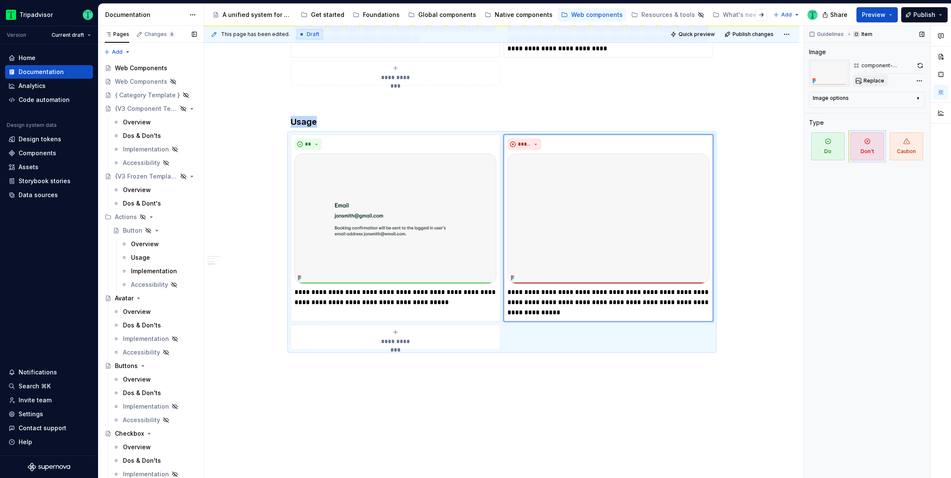
click at [877, 81] on span "Replace" at bounding box center [874, 80] width 21 height 7
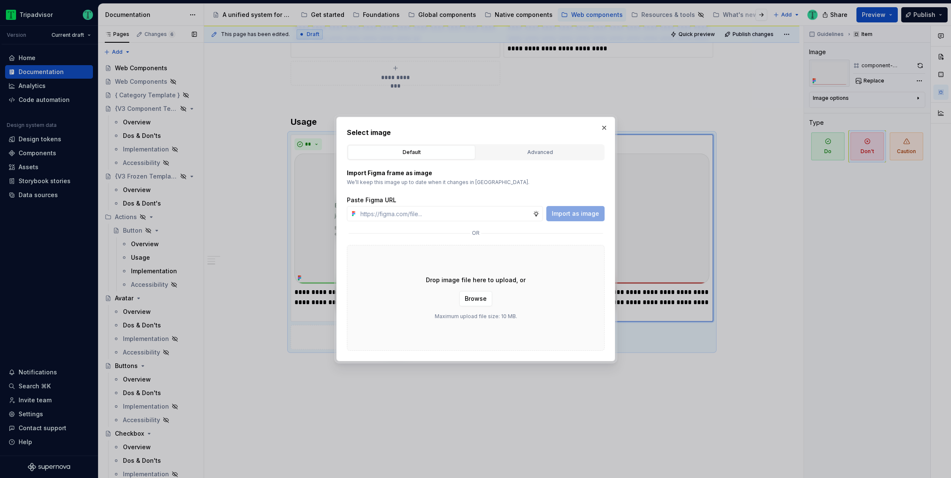
type textarea "*"
type input "[URL][DOMAIN_NAME][DATE]"
type textarea "*"
type input "[URL][DOMAIN_NAME][DATE]"
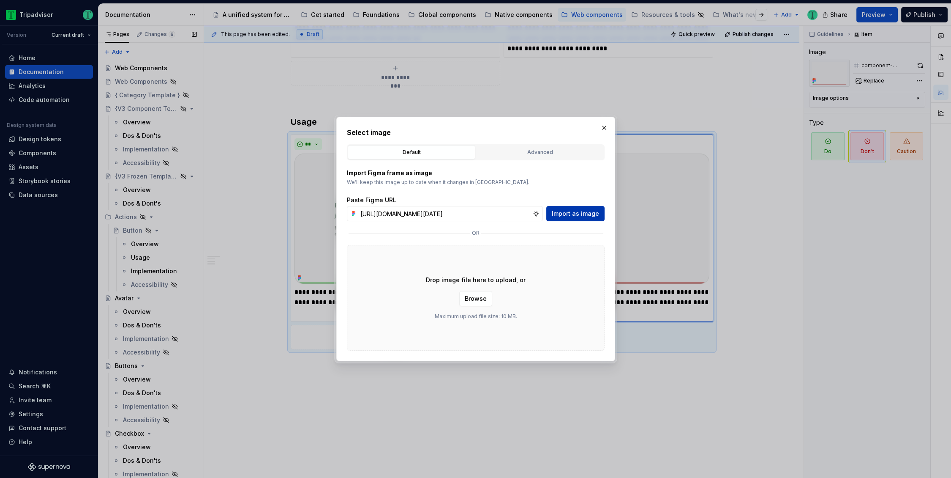
click at [574, 217] on span "Import as image" at bounding box center [575, 213] width 47 height 8
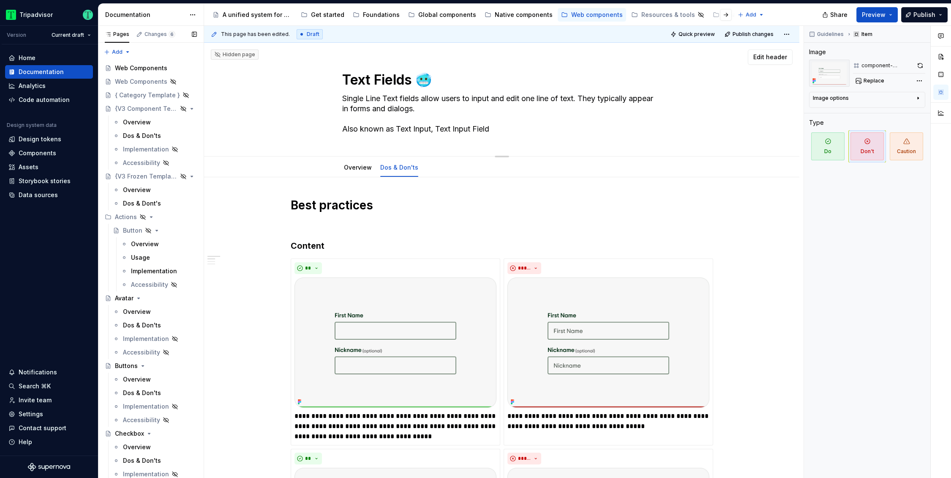
type textarea "*"
